Goal: Task Accomplishment & Management: Use online tool/utility

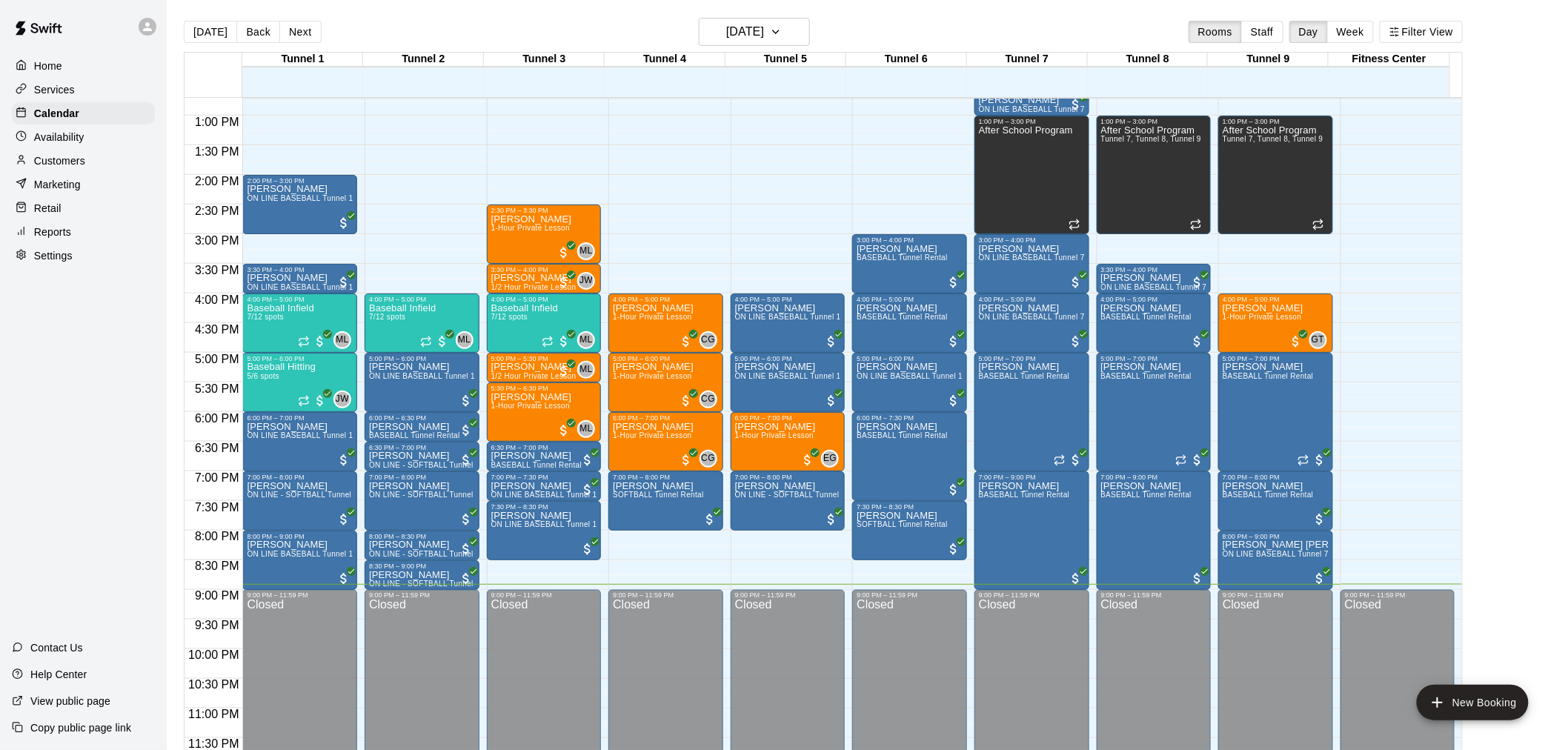
scroll to position [24, 0]
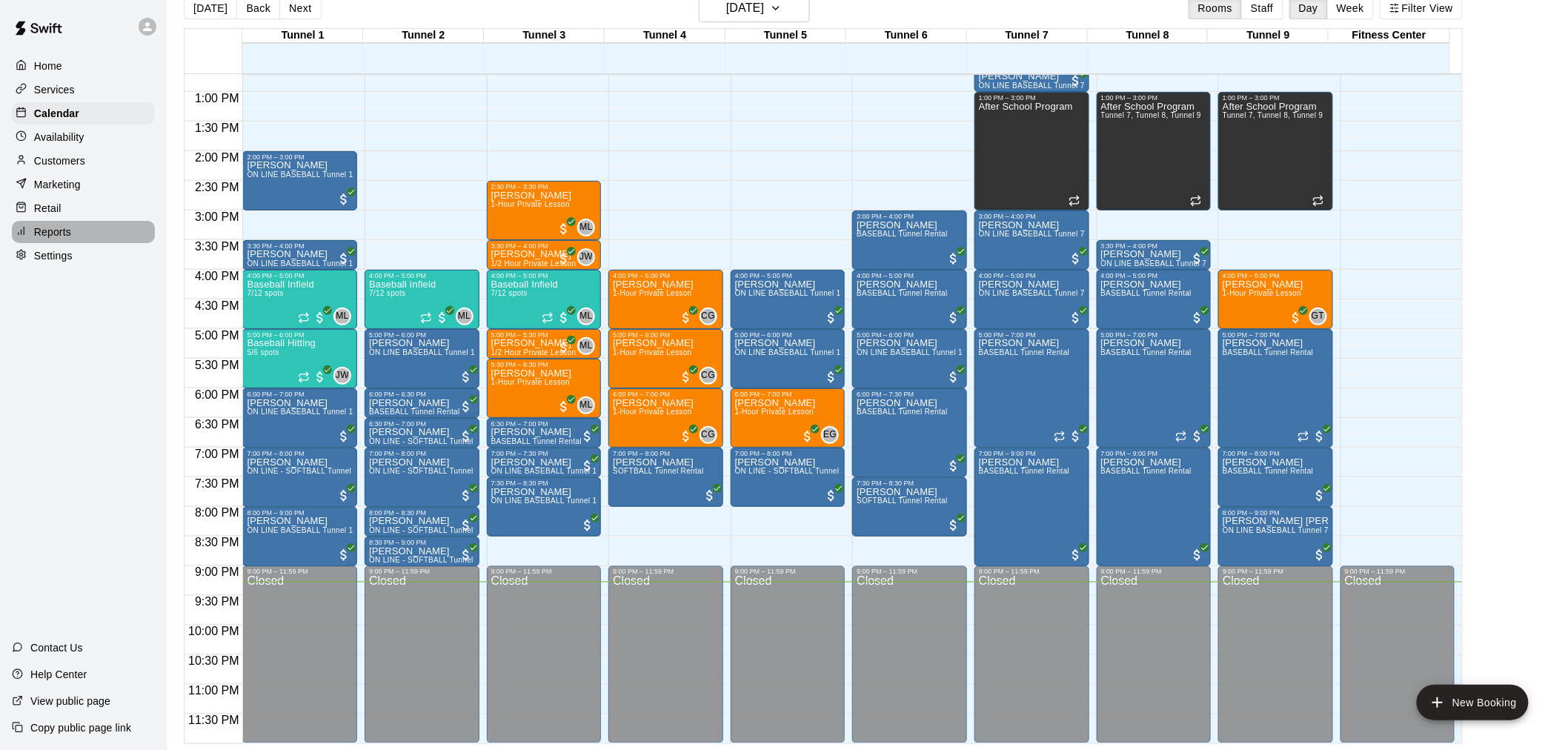
click at [73, 239] on div "Reports" at bounding box center [83, 232] width 143 height 22
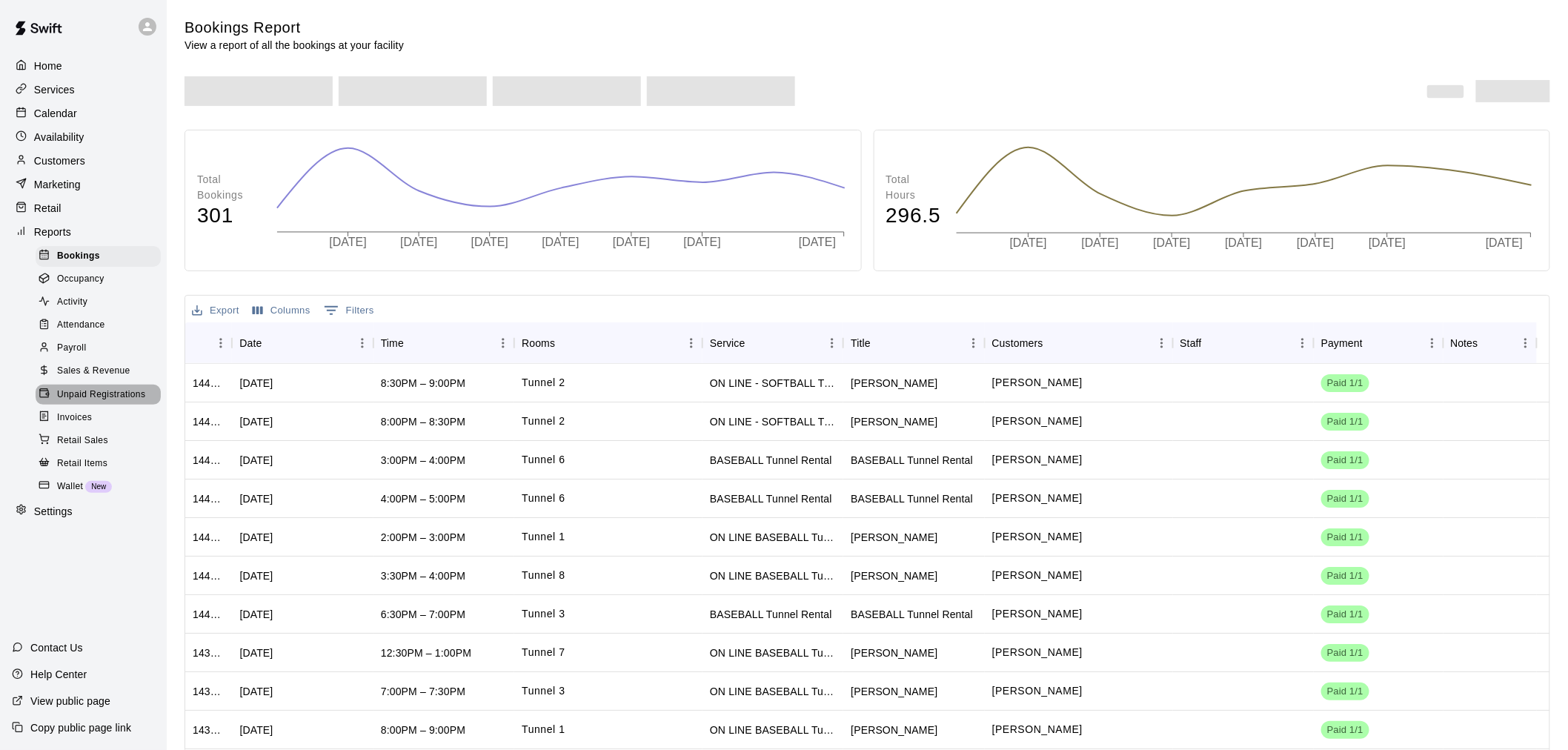
click at [111, 402] on span "Unpaid Registrations" at bounding box center [101, 395] width 88 height 15
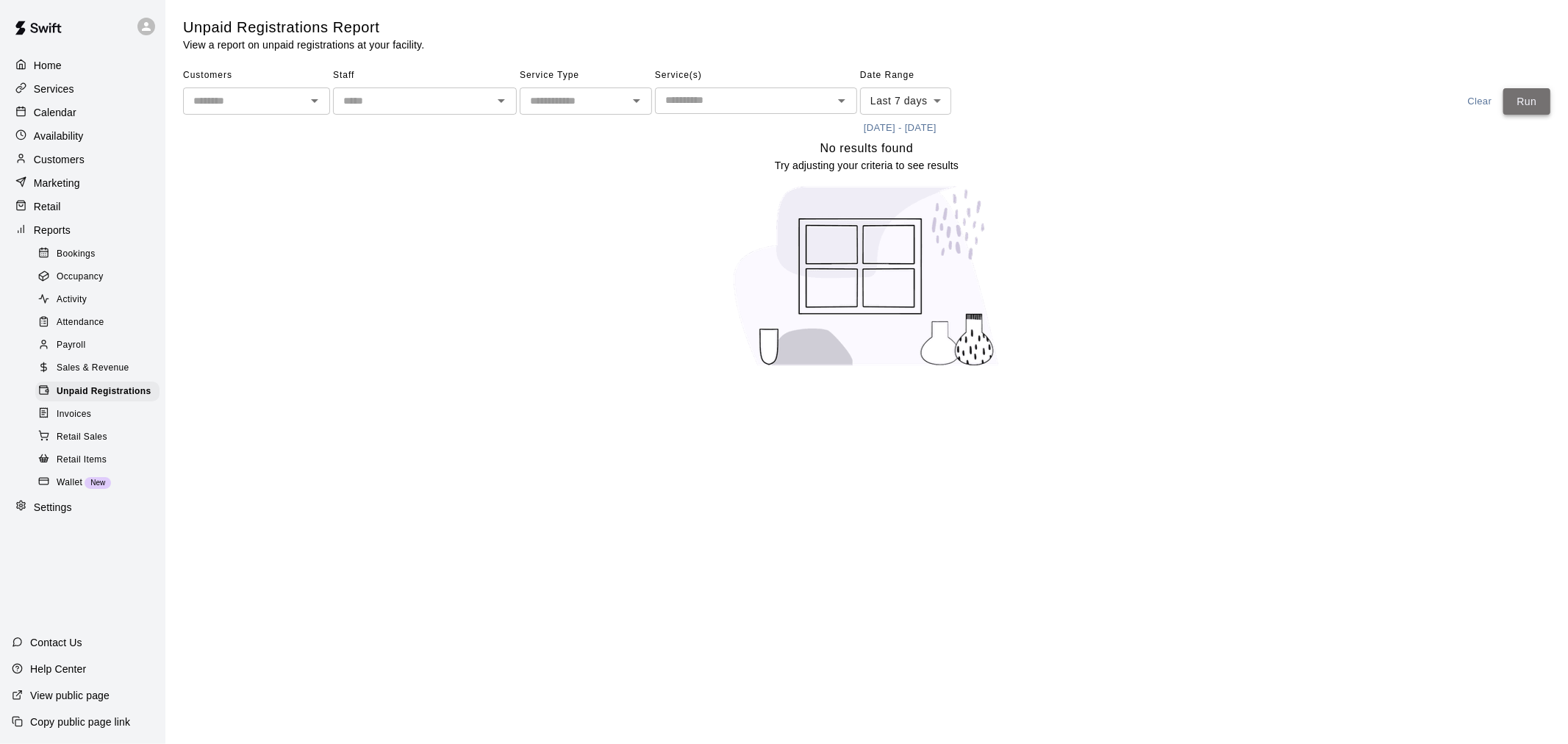
click at [1516, 100] on button "Run" at bounding box center [1527, 101] width 47 height 27
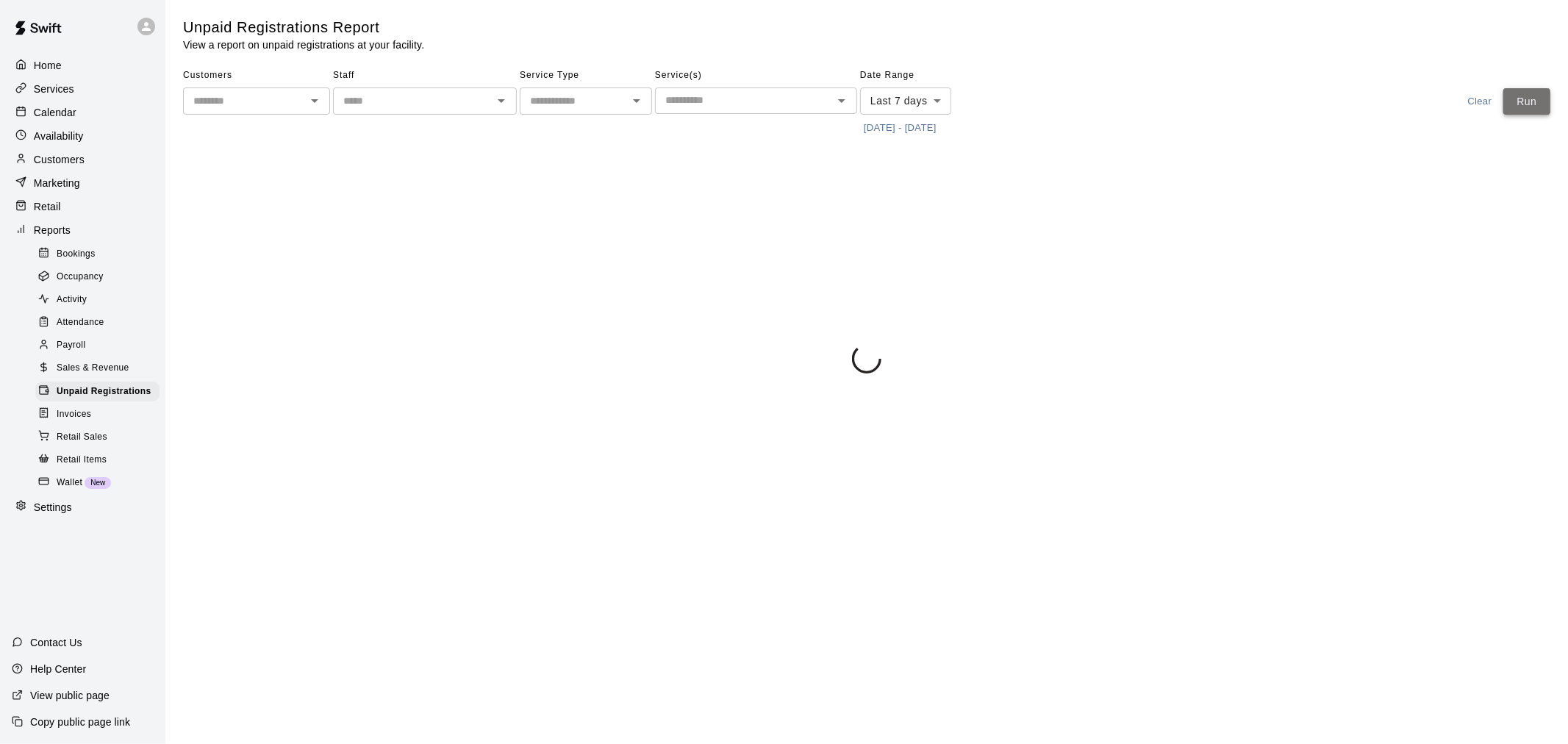
click at [1516, 100] on button "Run" at bounding box center [1527, 101] width 47 height 27
click at [1516, 98] on button "Run" at bounding box center [1527, 101] width 47 height 27
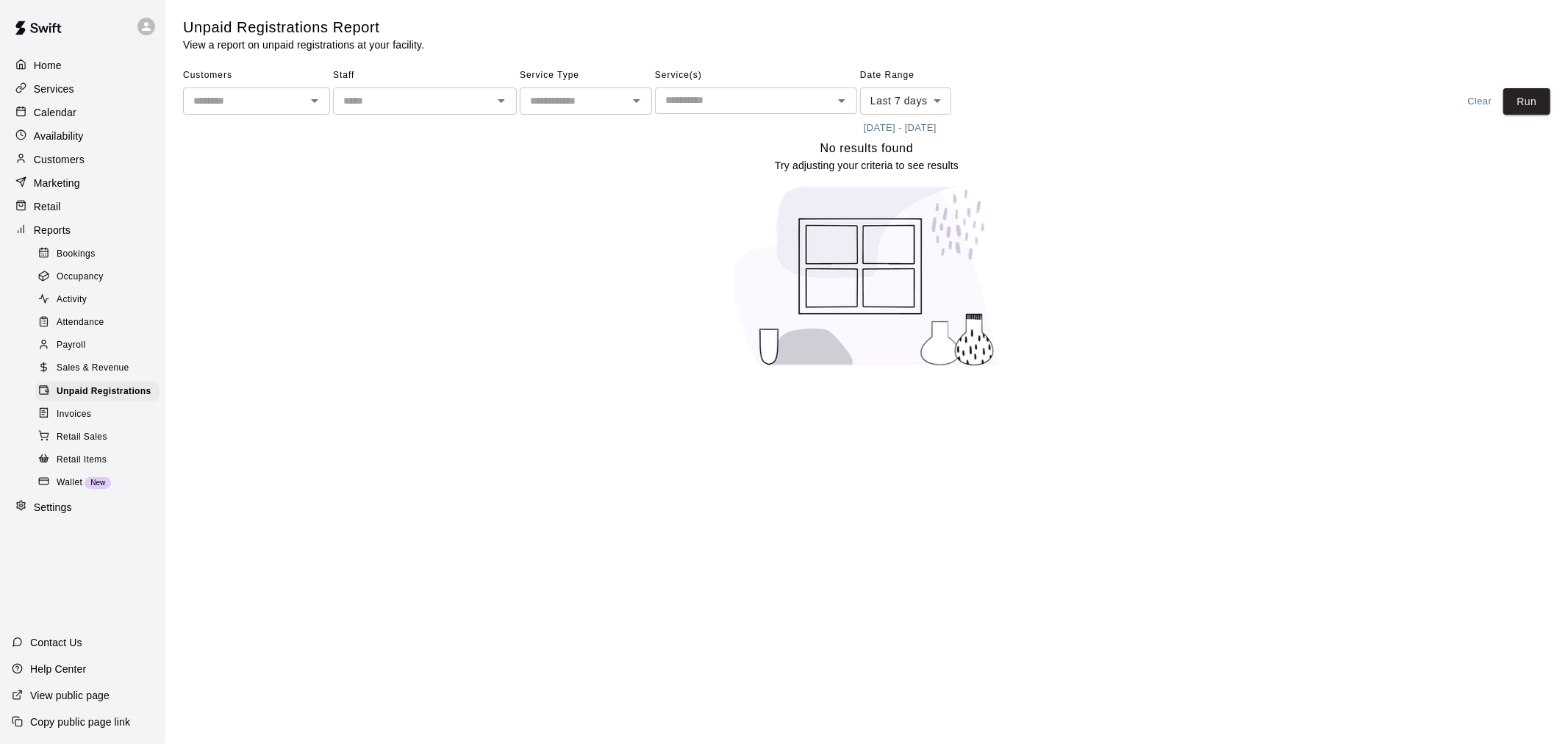
click at [153, 33] on div at bounding box center [150, 26] width 31 height 29
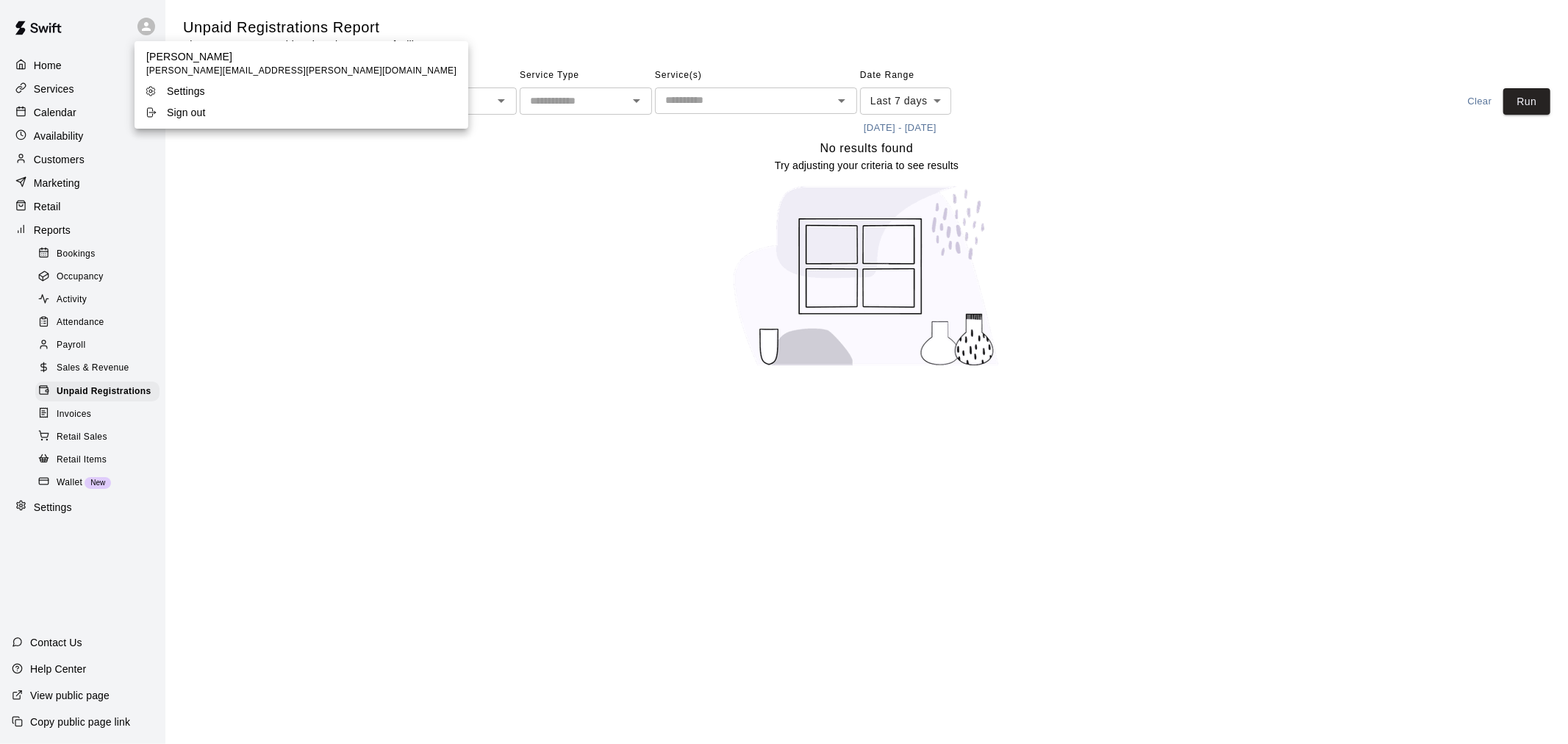
click at [191, 119] on p "Sign out" at bounding box center [186, 112] width 39 height 14
